Goal: Transaction & Acquisition: Purchase product/service

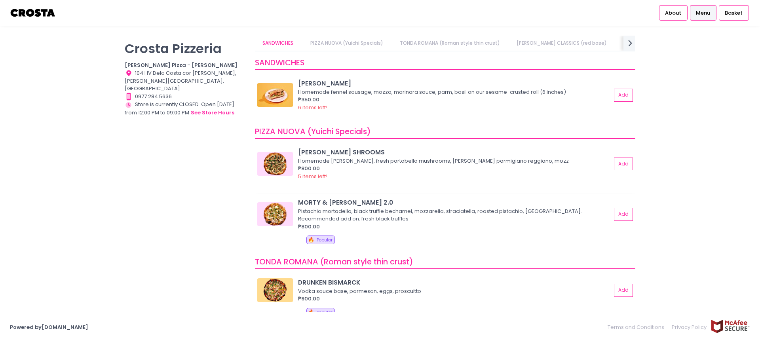
click at [326, 210] on div "Pistachio mortadella, black truffle bechamel, mozzarella, straciatella, roasted…" at bounding box center [453, 214] width 311 height 15
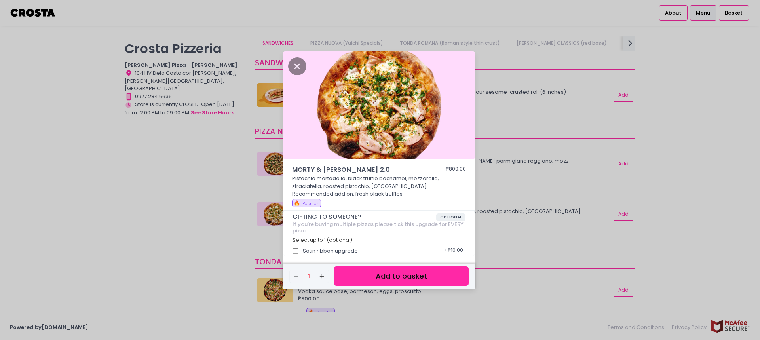
click at [407, 274] on button "Add to basket" at bounding box center [401, 275] width 135 height 19
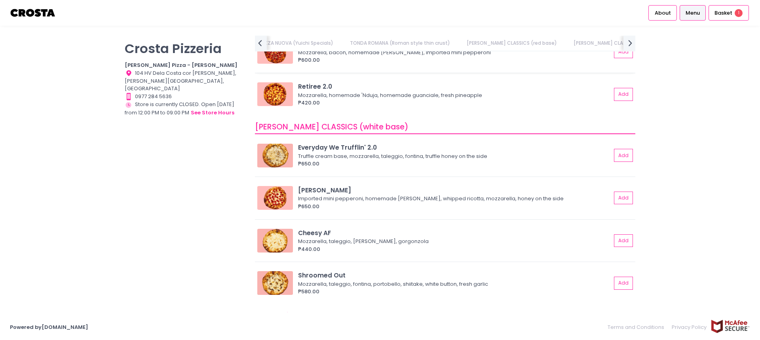
scroll to position [0, 116]
click at [731, 15] on span "Basket" at bounding box center [724, 13] width 18 height 8
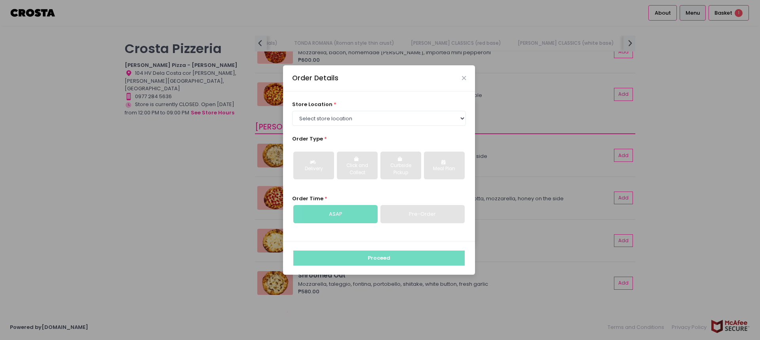
click at [420, 217] on div "Pre-Order" at bounding box center [422, 214] width 84 height 18
click at [462, 120] on select "Select store location [PERSON_NAME] Pizza - [PERSON_NAME] Pizza - [GEOGRAPHIC_D…" at bounding box center [379, 118] width 174 height 15
select select "5fabb2e53664a8677beaeb89"
click at [292, 111] on select "Select store location [PERSON_NAME] Pizza - [PERSON_NAME] Pizza - [GEOGRAPHIC_D…" at bounding box center [379, 118] width 174 height 15
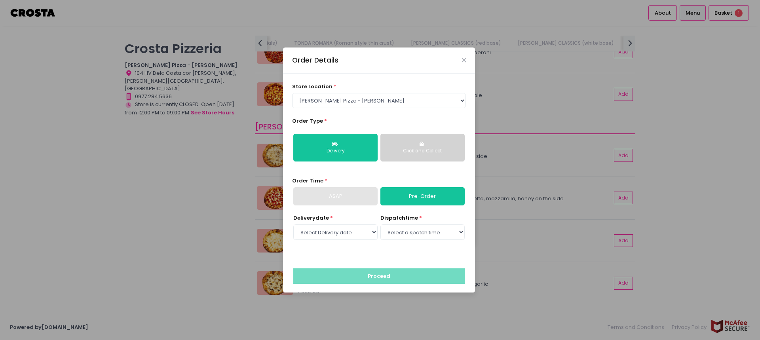
click at [424, 148] on div "Click and Collect" at bounding box center [422, 151] width 73 height 7
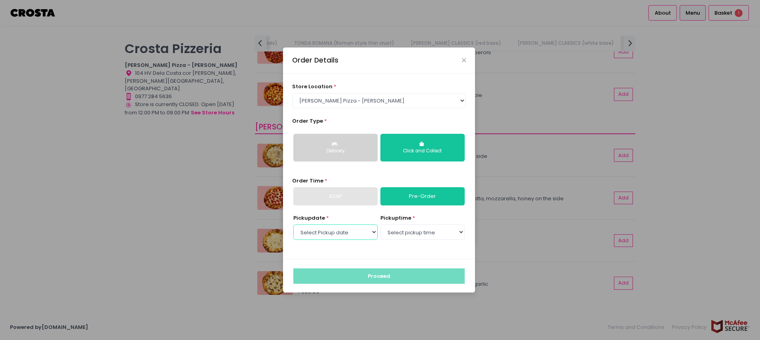
click at [372, 232] on select "Select Pickup date [DATE] [DATE] [DATE] [DATE] [DATE] [DATE]" at bounding box center [335, 231] width 84 height 15
select select "[DATE]"
click at [293, 224] on select "Select Pickup date [DATE] [DATE] [DATE] [DATE] [DATE] [DATE]" at bounding box center [335, 231] width 84 height 15
click at [461, 231] on select "Select pickup time 12:00 PM - 12:30 PM 12:30 PM - 01:00 PM 01:00 PM - 01:30 PM …" at bounding box center [422, 231] width 84 height 15
select select "12:00"
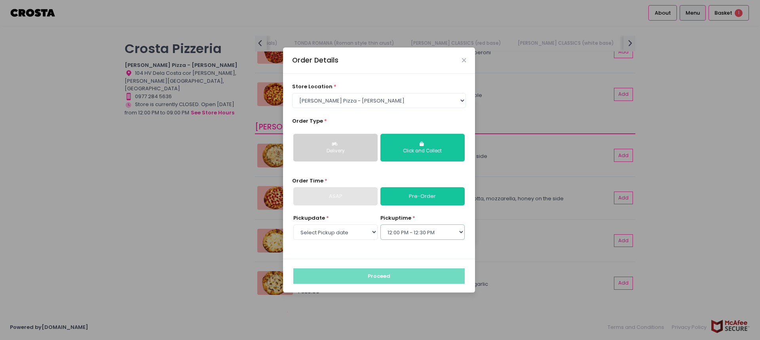
click at [380, 224] on select "Select pickup time 12:00 PM - 12:30 PM 12:30 PM - 01:00 PM 01:00 PM - 01:30 PM …" at bounding box center [422, 231] width 84 height 15
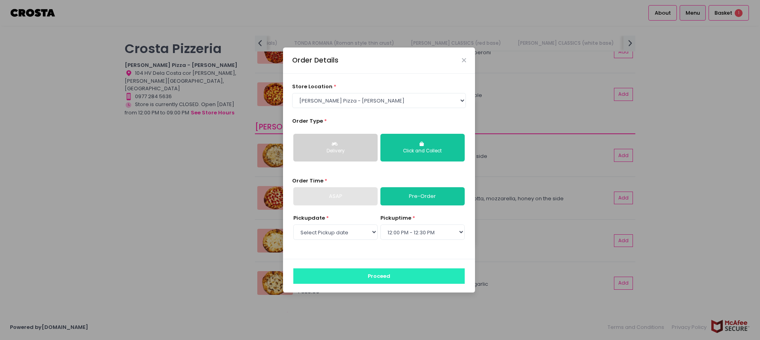
click at [379, 276] on button "Proceed" at bounding box center [378, 275] width 171 height 15
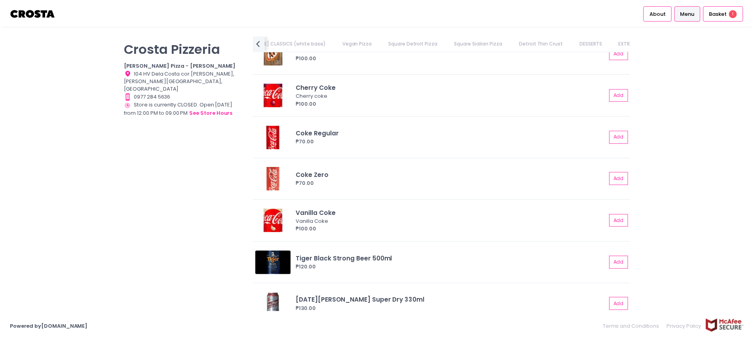
scroll to position [1836, 0]
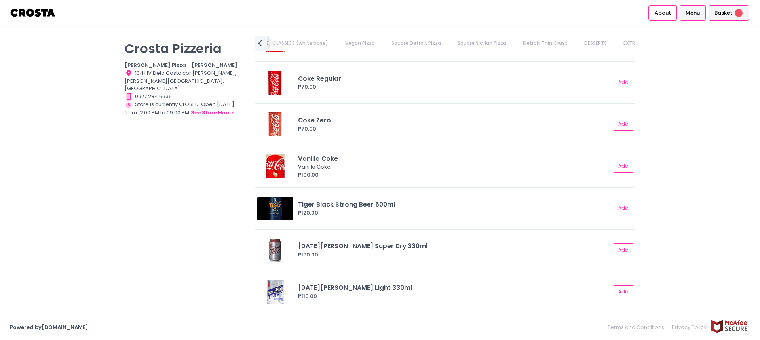
click at [720, 13] on span "Basket" at bounding box center [724, 13] width 18 height 8
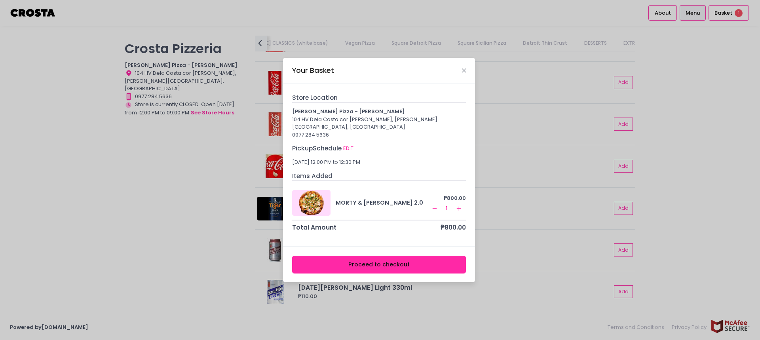
click at [376, 262] on button "Proceed to checkout" at bounding box center [379, 265] width 174 height 18
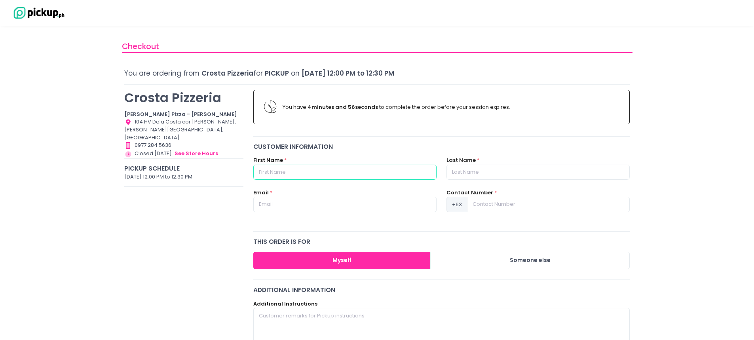
click at [298, 171] on input "text" at bounding box center [344, 172] width 183 height 15
type input "[PERSON_NAME]"
click at [457, 167] on input "text" at bounding box center [538, 172] width 183 height 15
type input "secuya"
click at [293, 203] on input "text" at bounding box center [344, 204] width 183 height 15
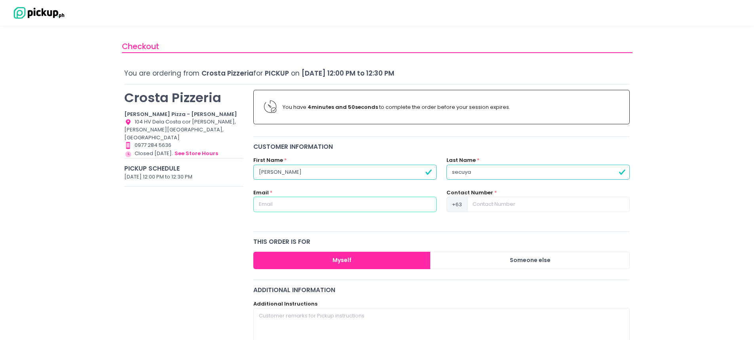
type input "[EMAIL_ADDRESS][DOMAIN_NAME]"
click at [480, 205] on input at bounding box center [548, 204] width 163 height 15
type input "9088983733"
click at [337, 258] on button "Myself" at bounding box center [342, 261] width 178 height 18
click at [342, 260] on button "Myself" at bounding box center [342, 261] width 178 height 18
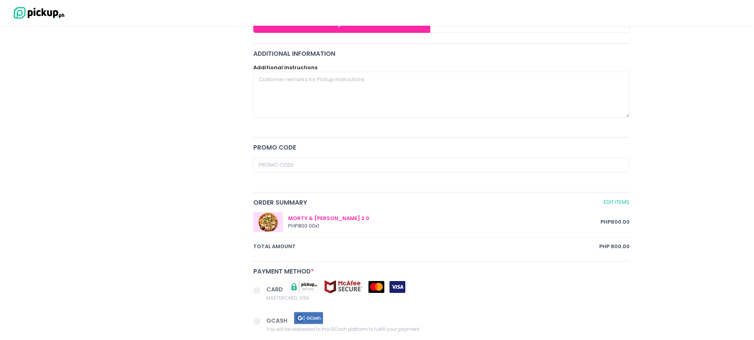
scroll to position [317, 0]
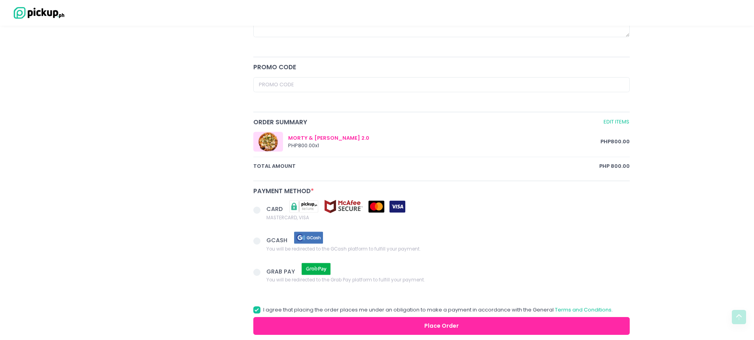
click at [281, 207] on span "CARD" at bounding box center [275, 209] width 18 height 8
click at [268, 207] on input "CARD MASTERCARD, VISA" at bounding box center [265, 208] width 5 height 5
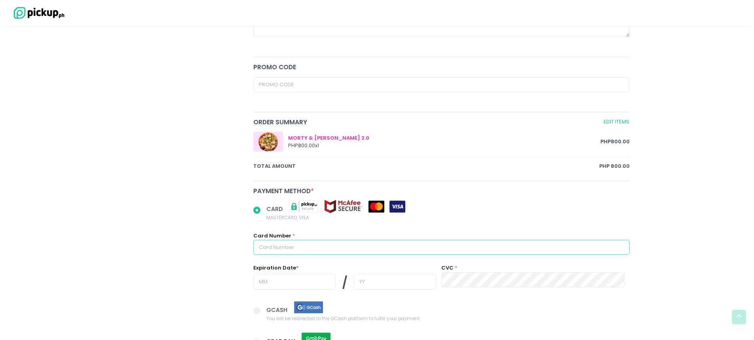
click at [278, 249] on input "text" at bounding box center [441, 247] width 377 height 15
radio input "true"
type input "5"
radio input "true"
type input "51"
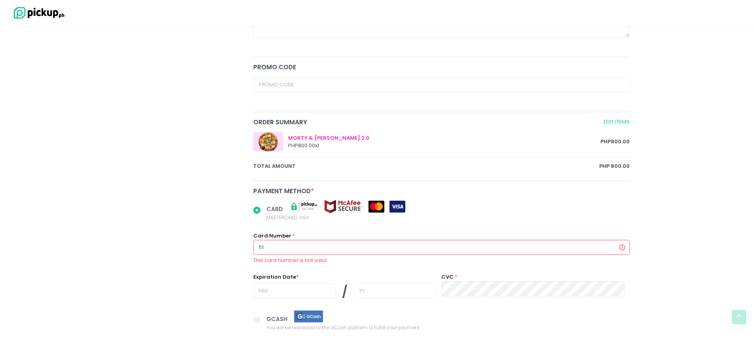
radio input "true"
type input "518"
radio input "true"
type input "5181"
radio input "true"
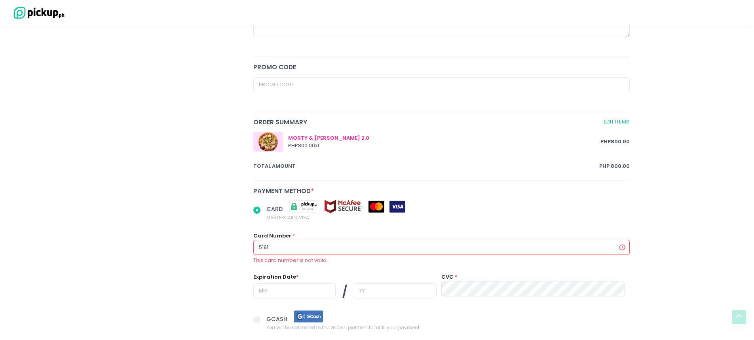
type input "51817"
radio input "true"
type input "518178"
radio input "true"
type input "5181780"
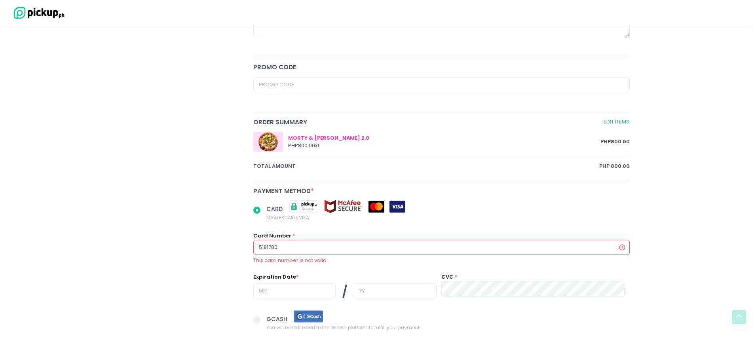
radio input "true"
type input "51817800"
radio input "true"
type input "518178000"
radio input "true"
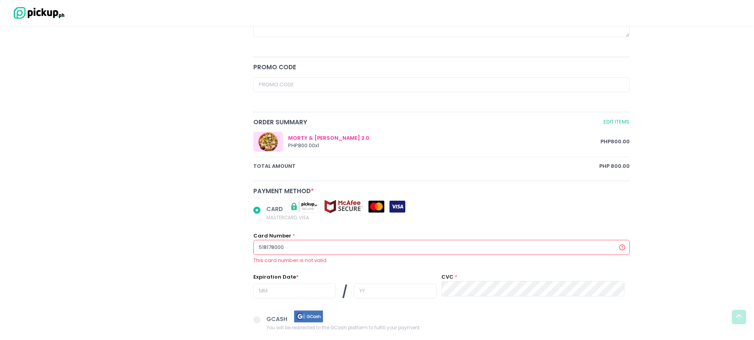
type input "5181780001"
radio input "true"
type input "51817800011"
radio input "true"
type input "518178000115"
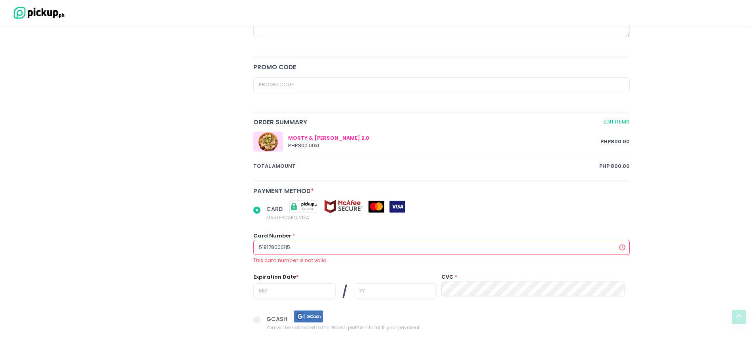
radio input "true"
type input "5181780001159"
radio input "true"
type input "51817800011593"
radio input "true"
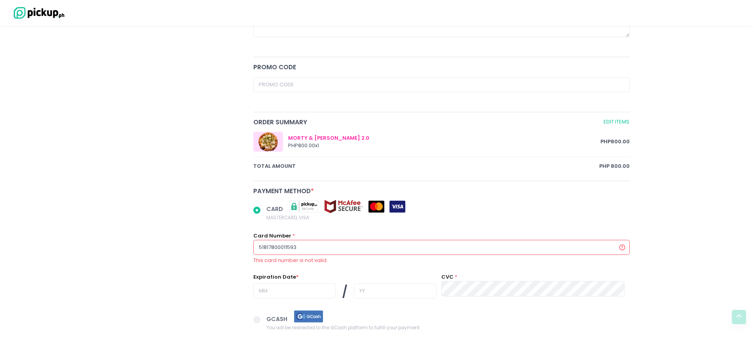
type input "518178000115939"
radio input "true"
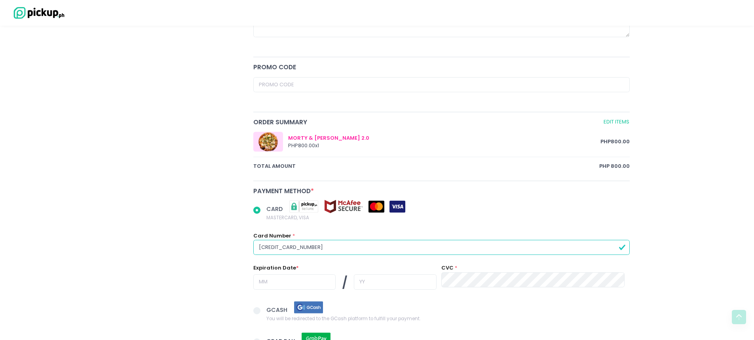
type input "[CREDIT_CARD_NUMBER]"
click at [275, 283] on input "text" at bounding box center [294, 281] width 82 height 15
radio input "true"
type input "0"
radio input "true"
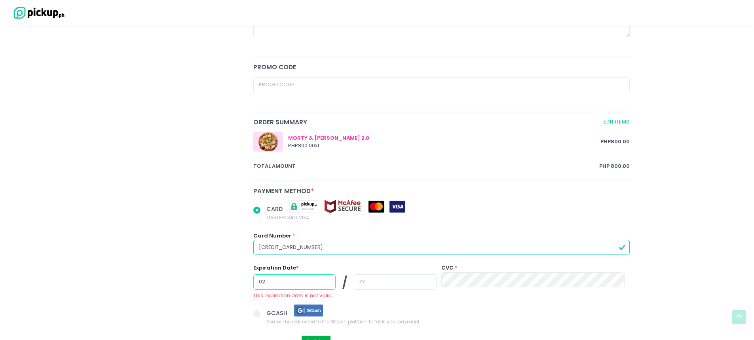
type input "02"
click at [358, 284] on input "text" at bounding box center [395, 281] width 82 height 15
radio input "true"
type input "9"
radio input "true"
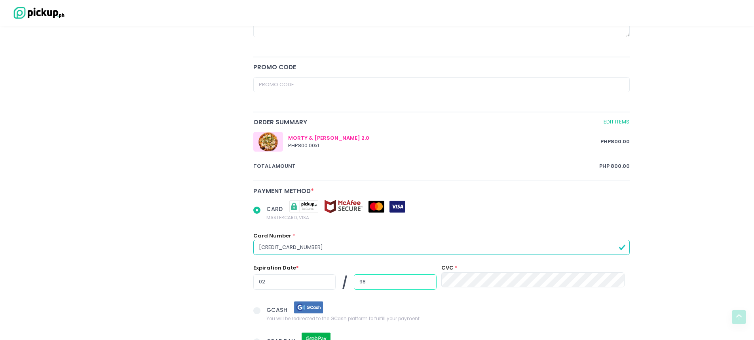
type input "98"
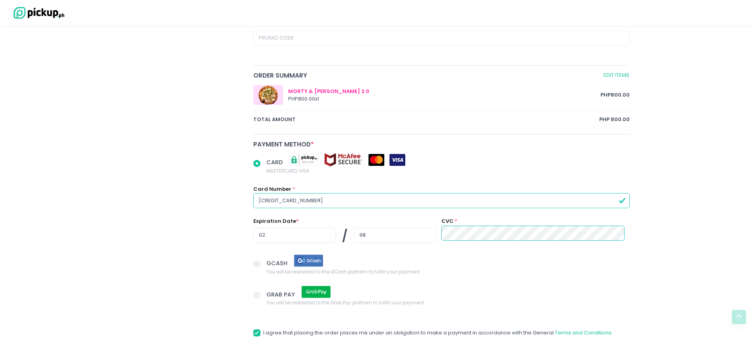
scroll to position [396, 0]
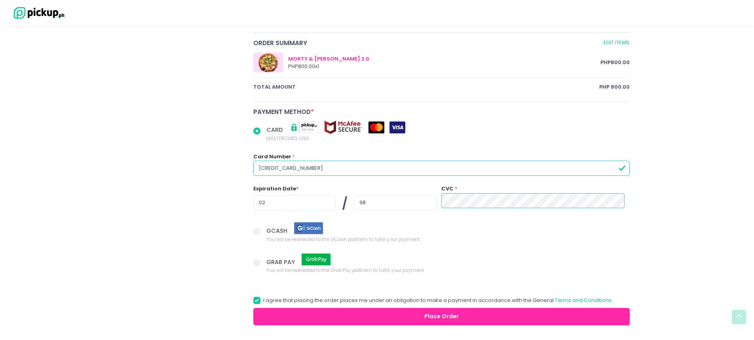
click at [441, 315] on button "Place Order" at bounding box center [441, 317] width 377 height 18
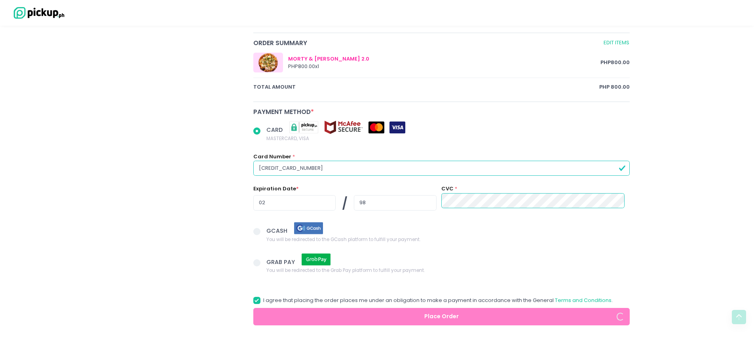
radio input "true"
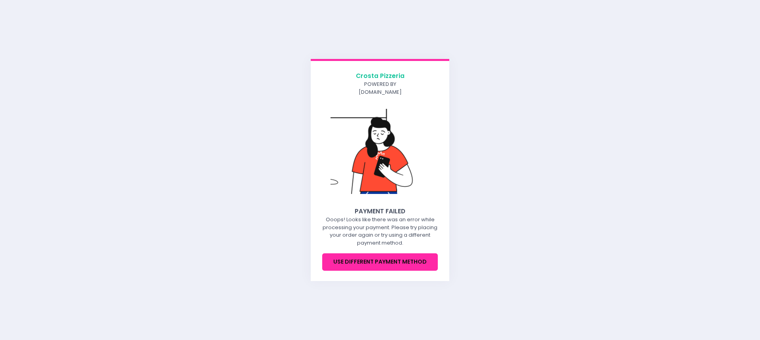
click at [380, 258] on button "Use different payment method" at bounding box center [380, 262] width 116 height 18
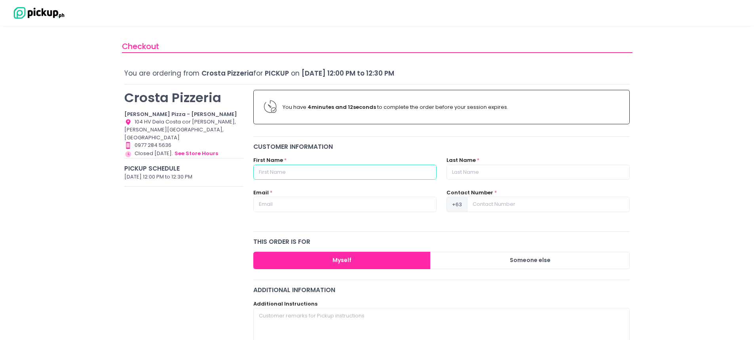
click at [288, 175] on input "text" at bounding box center [344, 172] width 183 height 15
type input "[PERSON_NAME]"
click at [460, 173] on input "text" at bounding box center [538, 172] width 183 height 15
type input "secuya"
click at [275, 207] on input "text" at bounding box center [344, 204] width 183 height 15
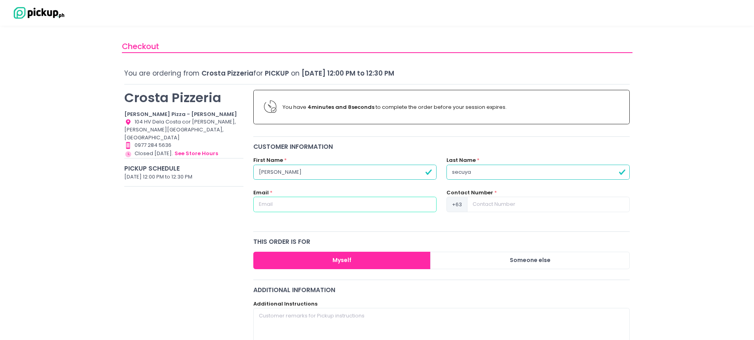
type input "[EMAIL_ADDRESS][DOMAIN_NAME]"
click at [490, 201] on input at bounding box center [548, 204] width 163 height 15
type input "9088983733"
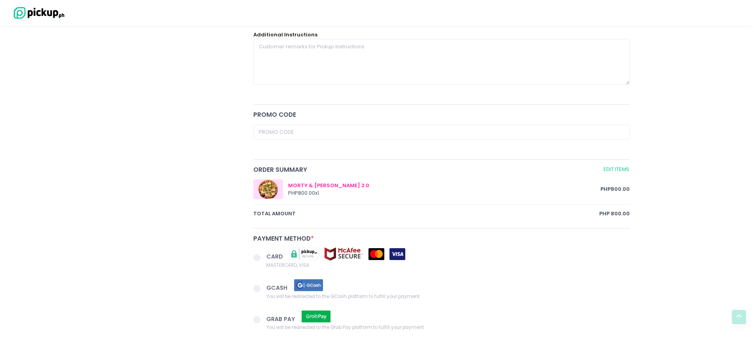
scroll to position [277, 0]
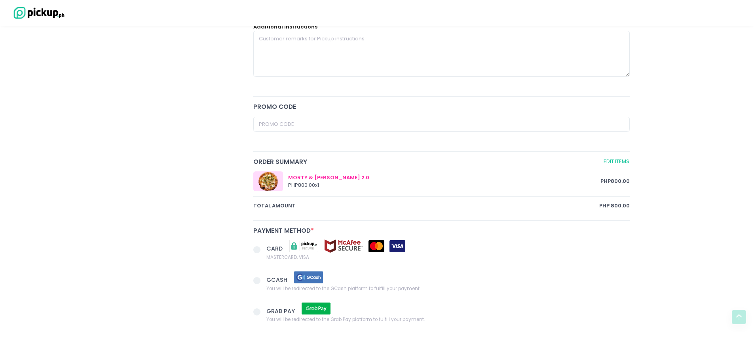
click at [310, 279] on img at bounding box center [309, 277] width 40 height 14
click at [268, 279] on input "GCASH You will be redirected to the GCash platform to fulfill your payment." at bounding box center [265, 279] width 5 height 5
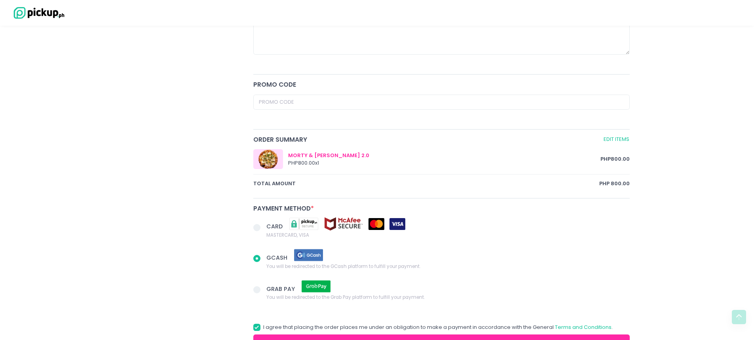
scroll to position [357, 0]
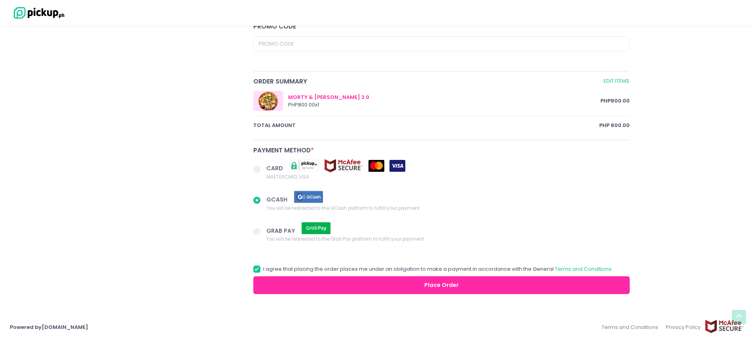
click at [435, 283] on button "Place Order" at bounding box center [441, 285] width 377 height 18
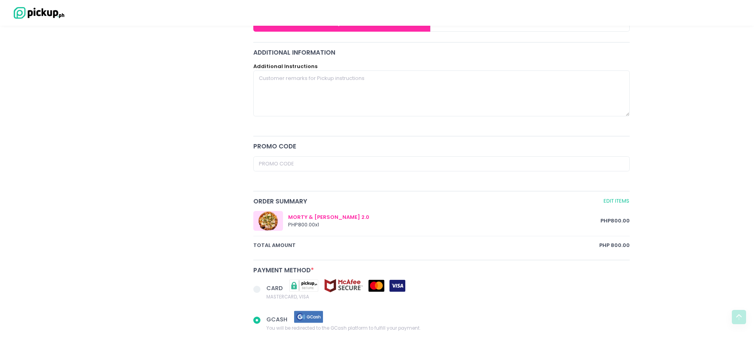
scroll to position [120, 0]
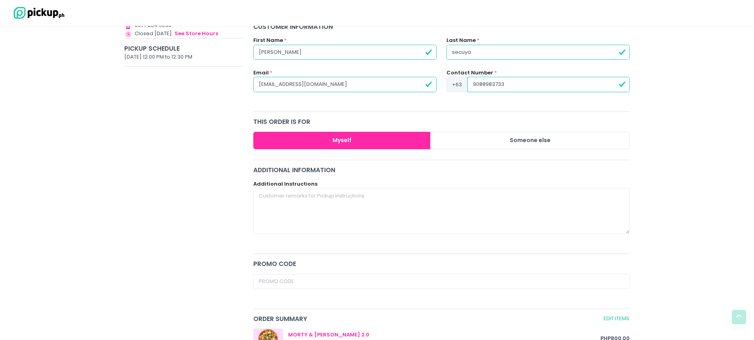
radio input "true"
